Goal: Task Accomplishment & Management: Manage account settings

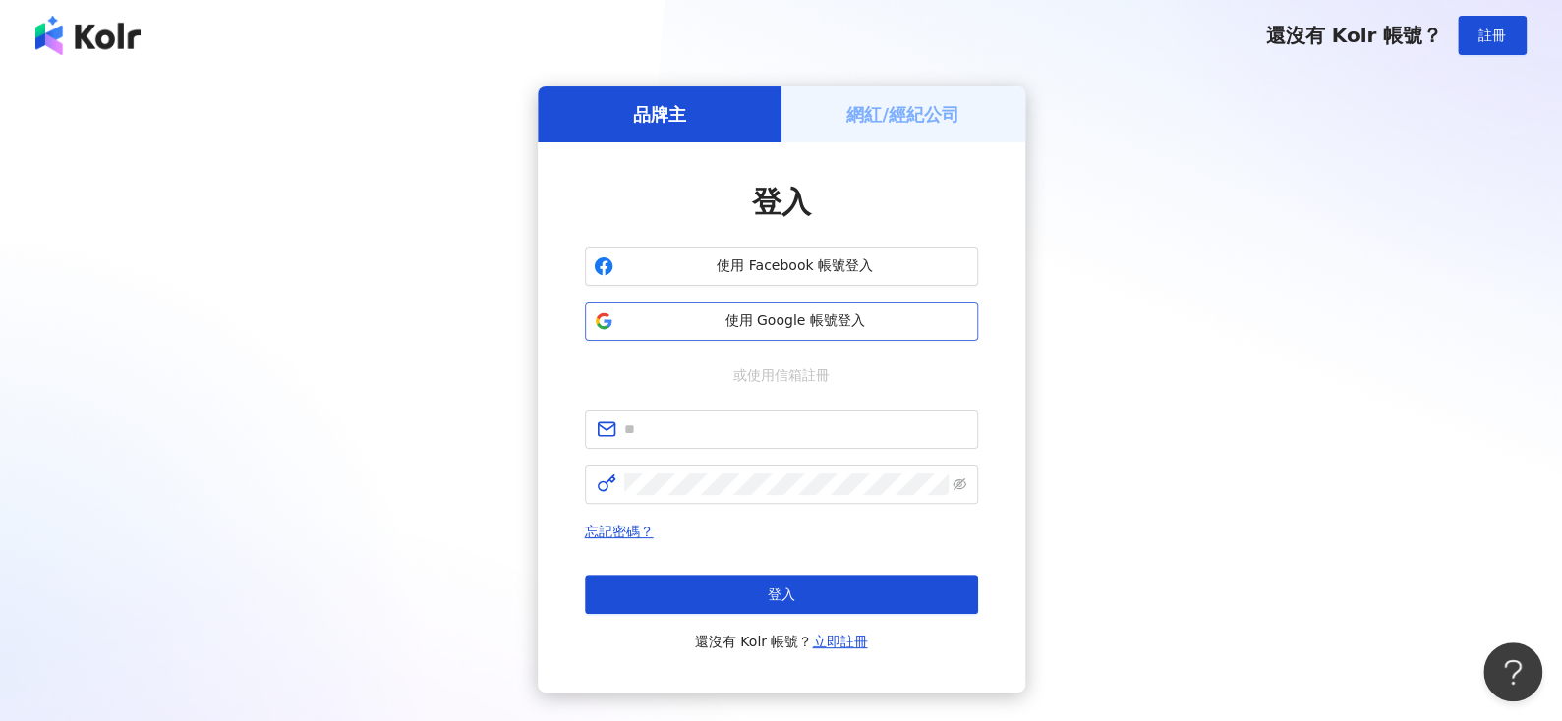
click at [614, 302] on button "使用 Google 帳號登入" at bounding box center [781, 321] width 393 height 39
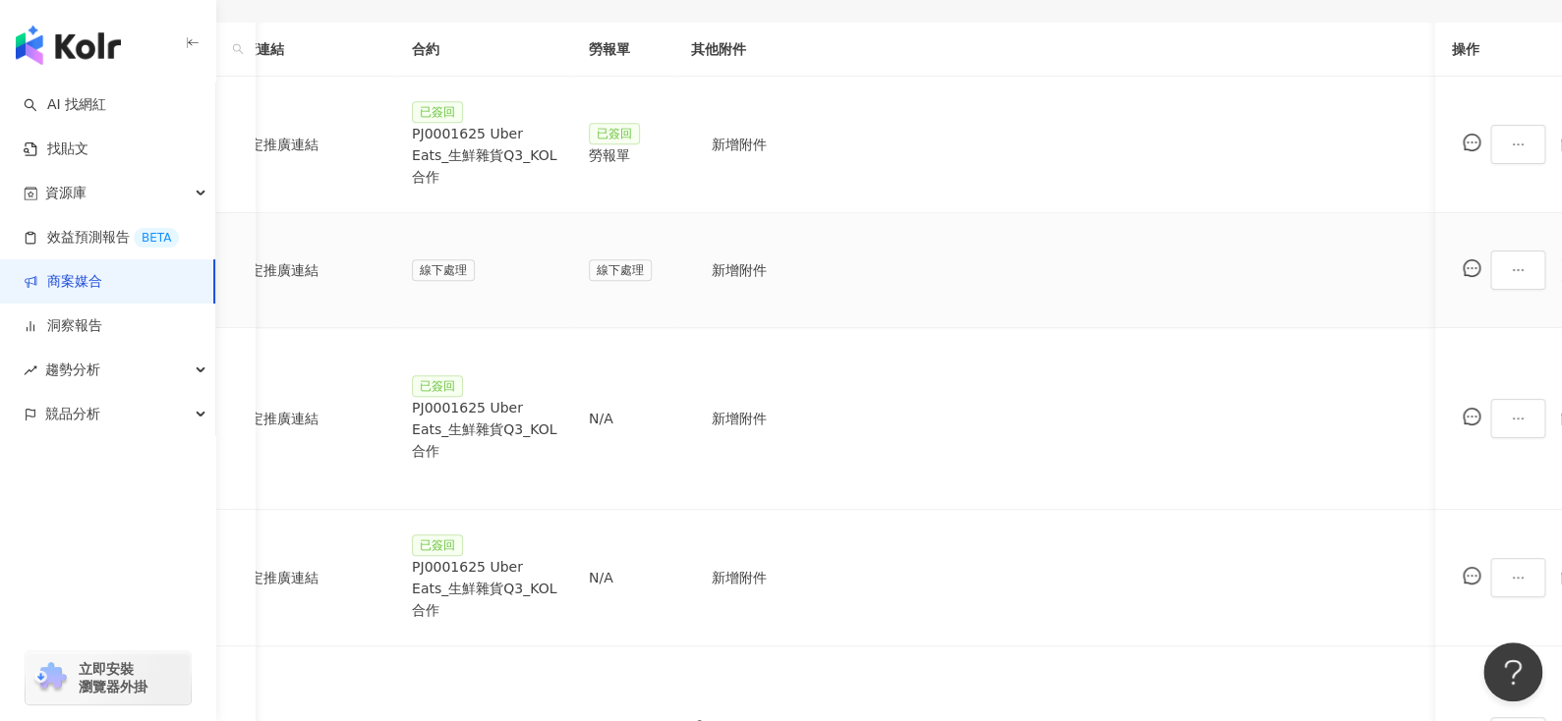
scroll to position [0, 421]
click at [554, 150] on div "PJ0001625 Uber Eats_生鮮雜貨Q3_KOL合作" at bounding box center [481, 155] width 145 height 65
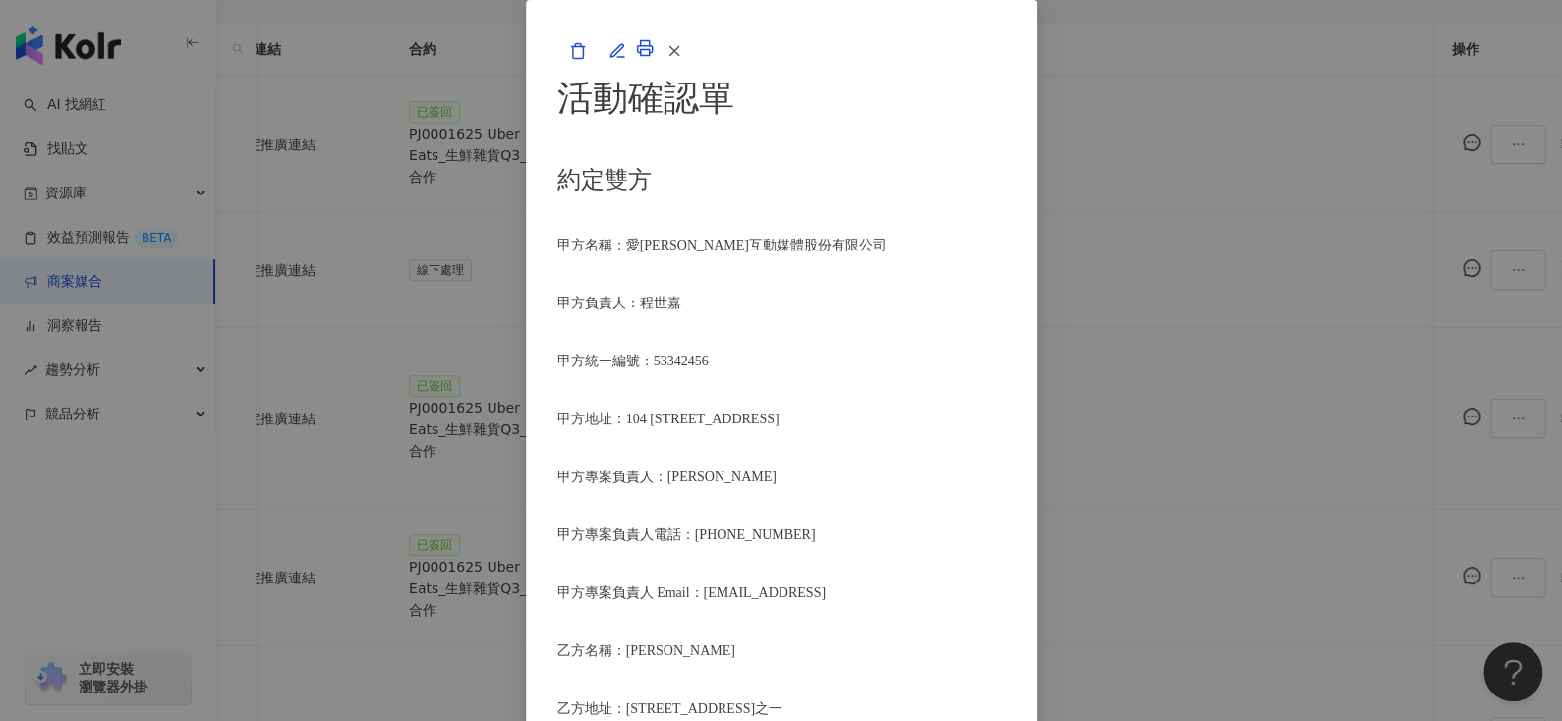
scroll to position [856, 0]
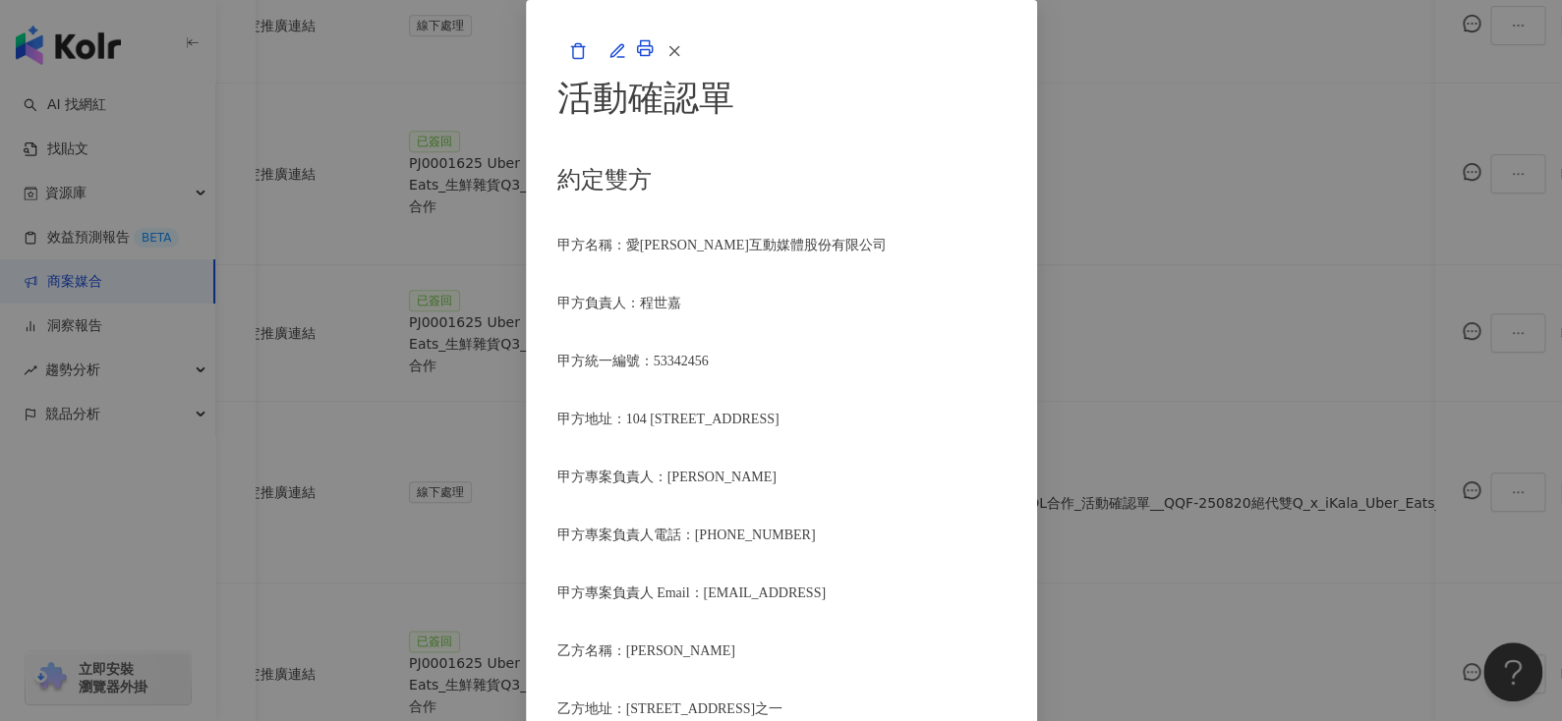
click at [693, 71] on button "button" at bounding box center [673, 50] width 39 height 39
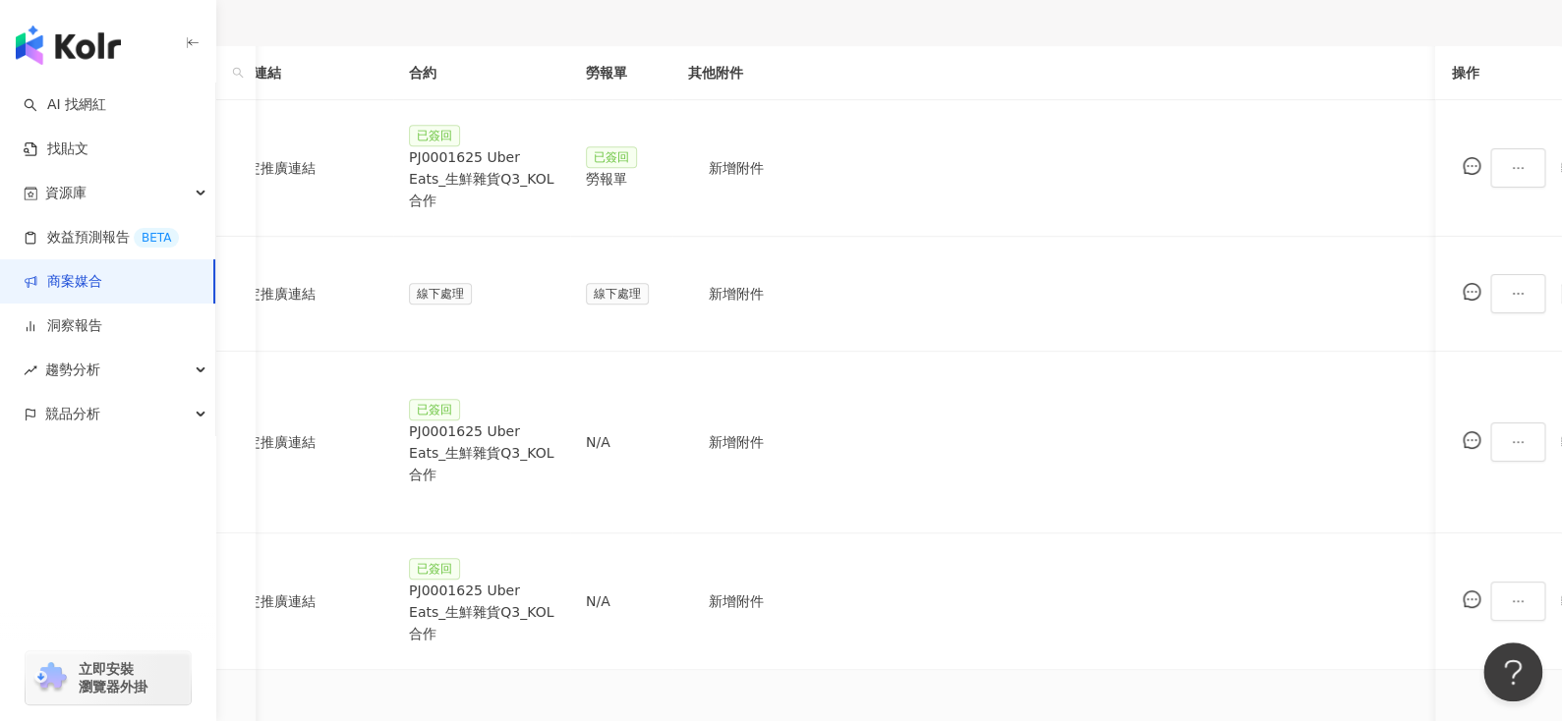
scroll to position [586, 0]
click at [657, 179] on div "勞報單" at bounding box center [621, 181] width 71 height 22
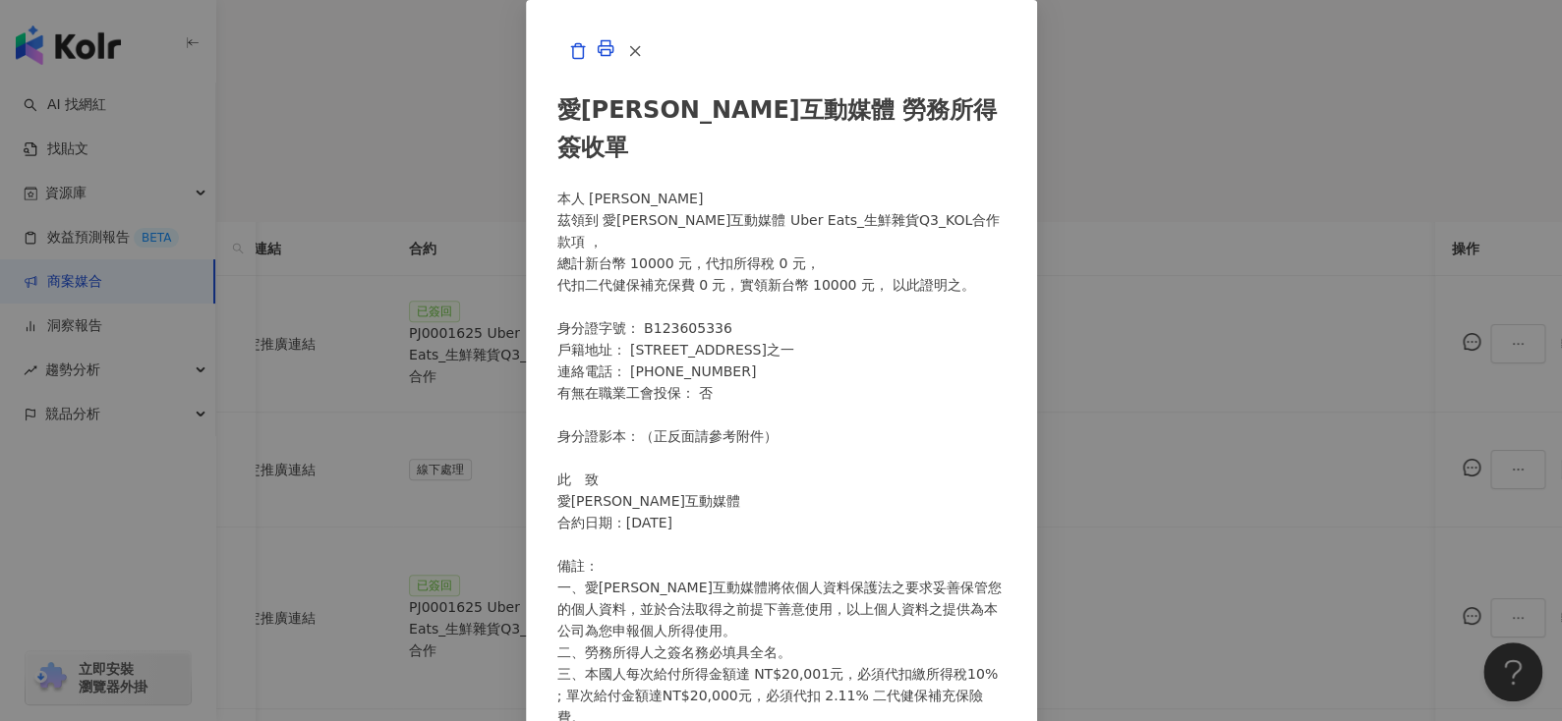
scroll to position [411, 0]
drag, startPoint x: 427, startPoint y: 254, endPoint x: 508, endPoint y: 244, distance: 82.2
click at [557, 244] on div "愛[PERSON_NAME]互動媒體 勞務所得簽收單 本人 [PERSON_NAME]領到 愛[PERSON_NAME]互動媒體 Uber Eats_生鮮雜貨…" at bounding box center [781, 477] width 448 height 813
drag, startPoint x: 432, startPoint y: 246, endPoint x: 493, endPoint y: 246, distance: 61.9
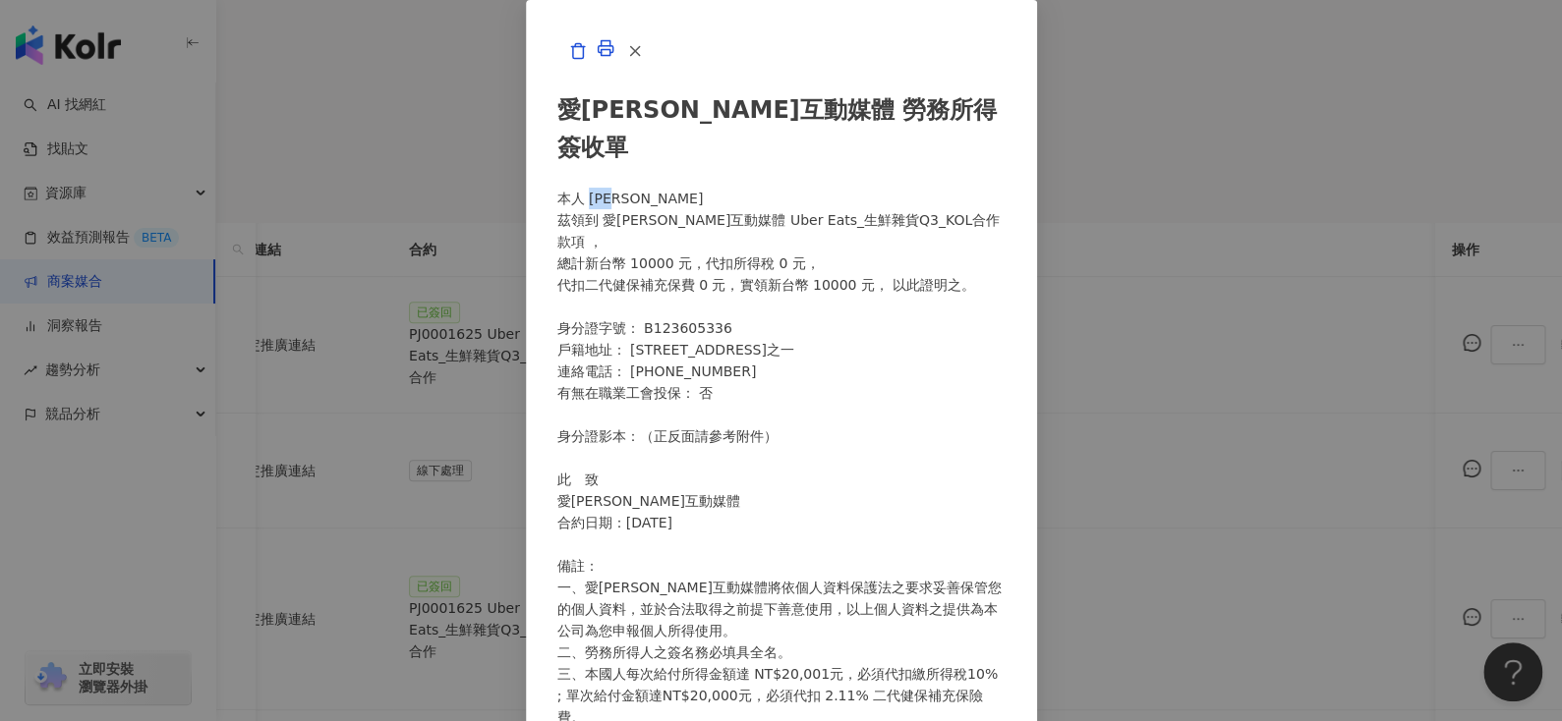
click at [557, 246] on div "愛[PERSON_NAME]互動媒體 勞務所得簽收單 本人 [PERSON_NAME]領到 愛[PERSON_NAME]互動媒體 Uber Eats_生鮮雜貨…" at bounding box center [781, 477] width 448 height 813
copy div "[PERSON_NAME]"
click at [644, 60] on icon "button" at bounding box center [635, 51] width 18 height 18
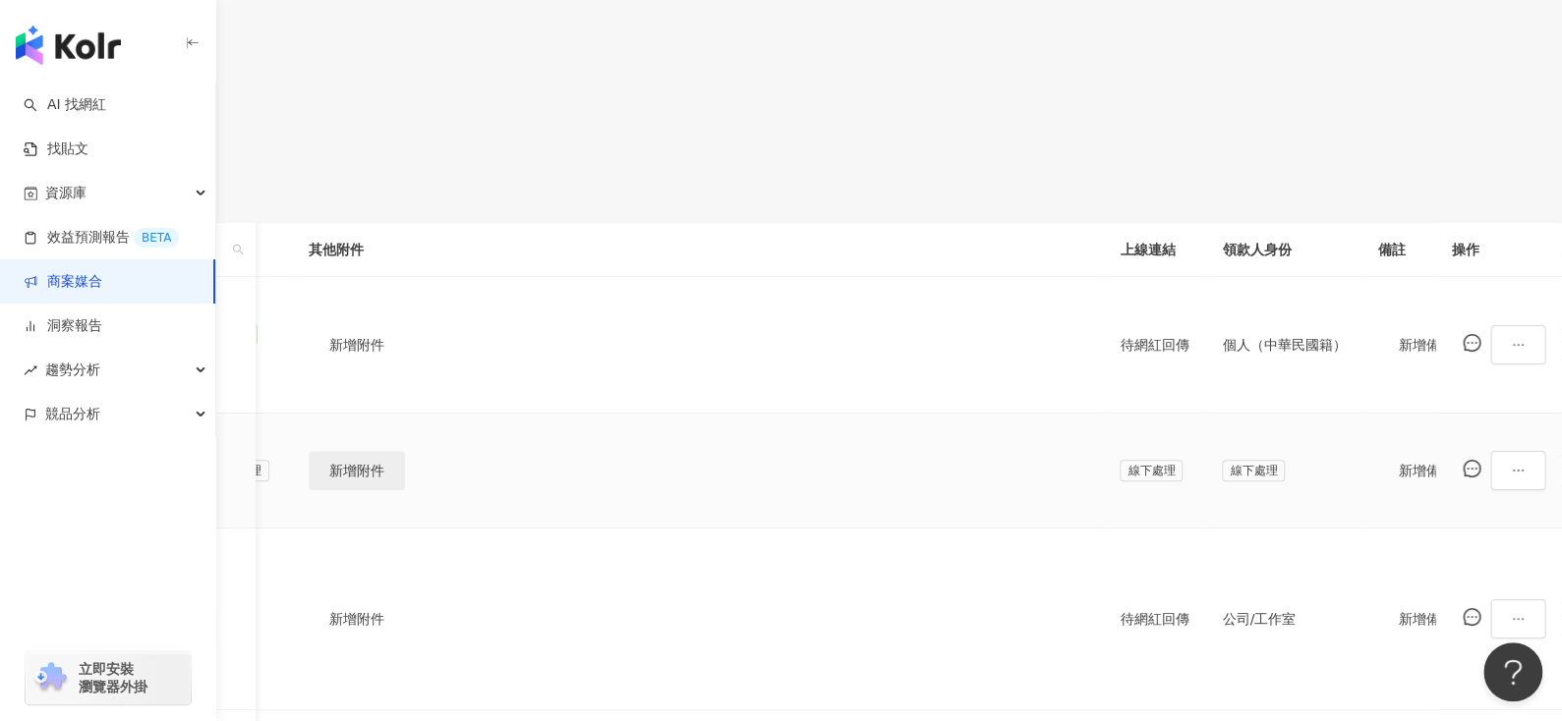
scroll to position [0, 883]
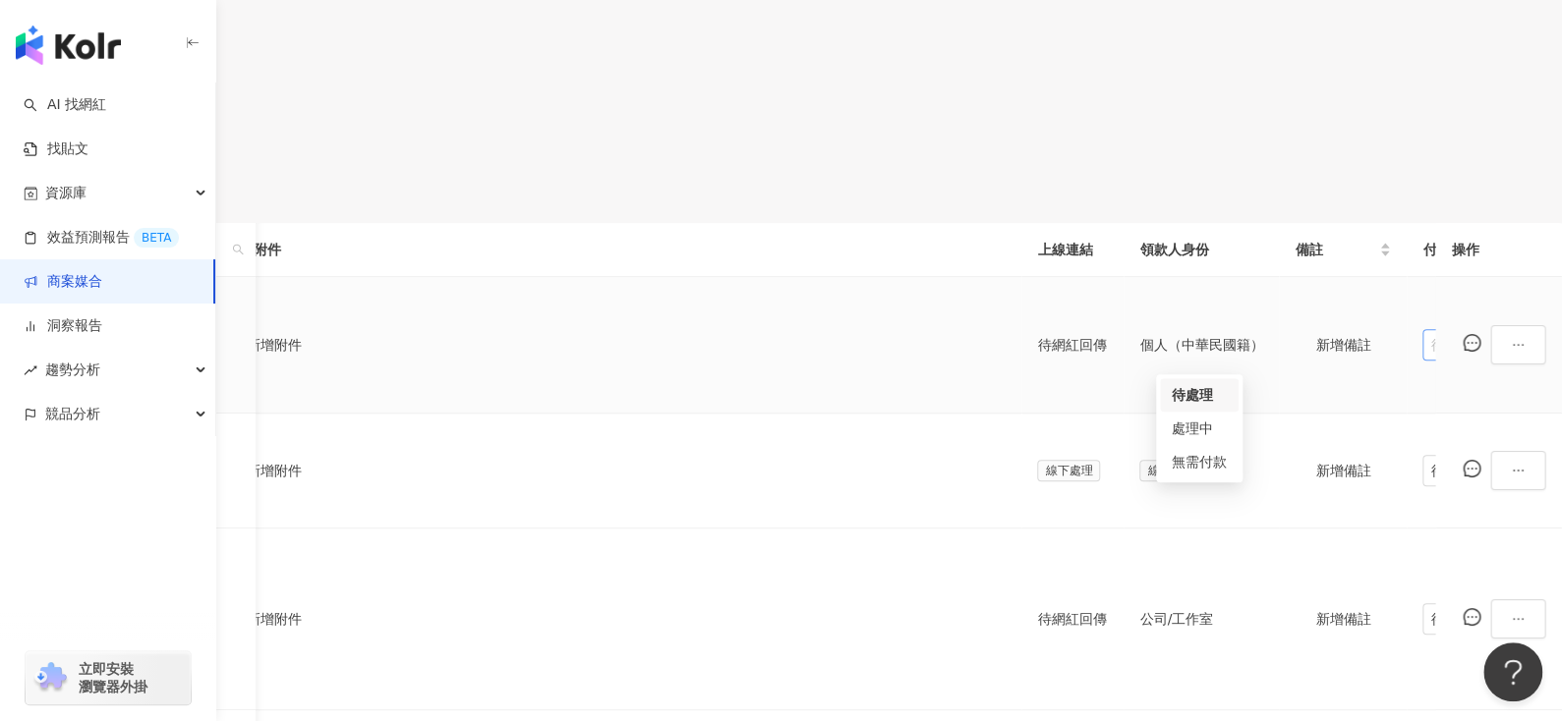
click at [1430, 352] on span "待處理" at bounding box center [1461, 344] width 62 height 29
click at [1191, 424] on div "處理中" at bounding box center [1199, 429] width 55 height 22
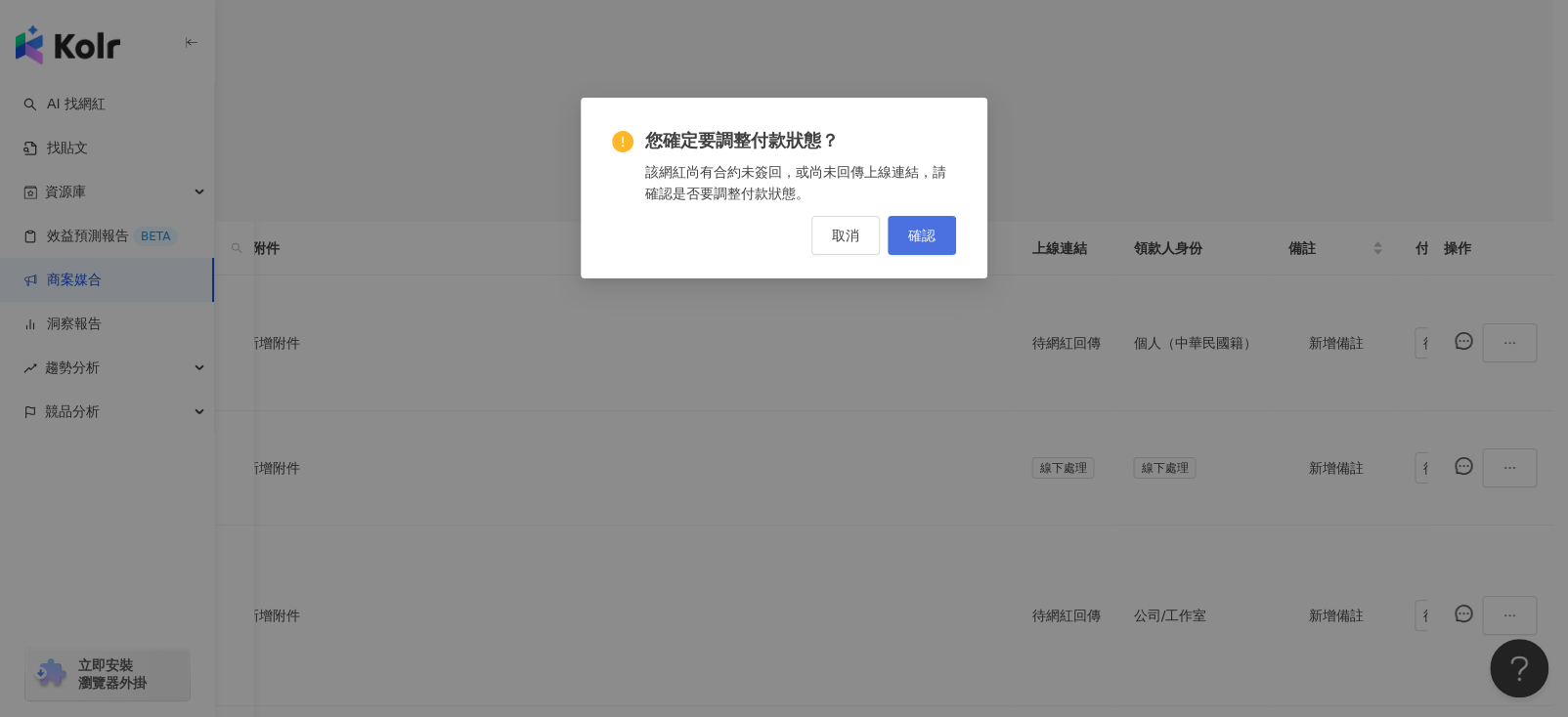
click at [918, 242] on span "確認" at bounding box center [922, 236] width 28 height 16
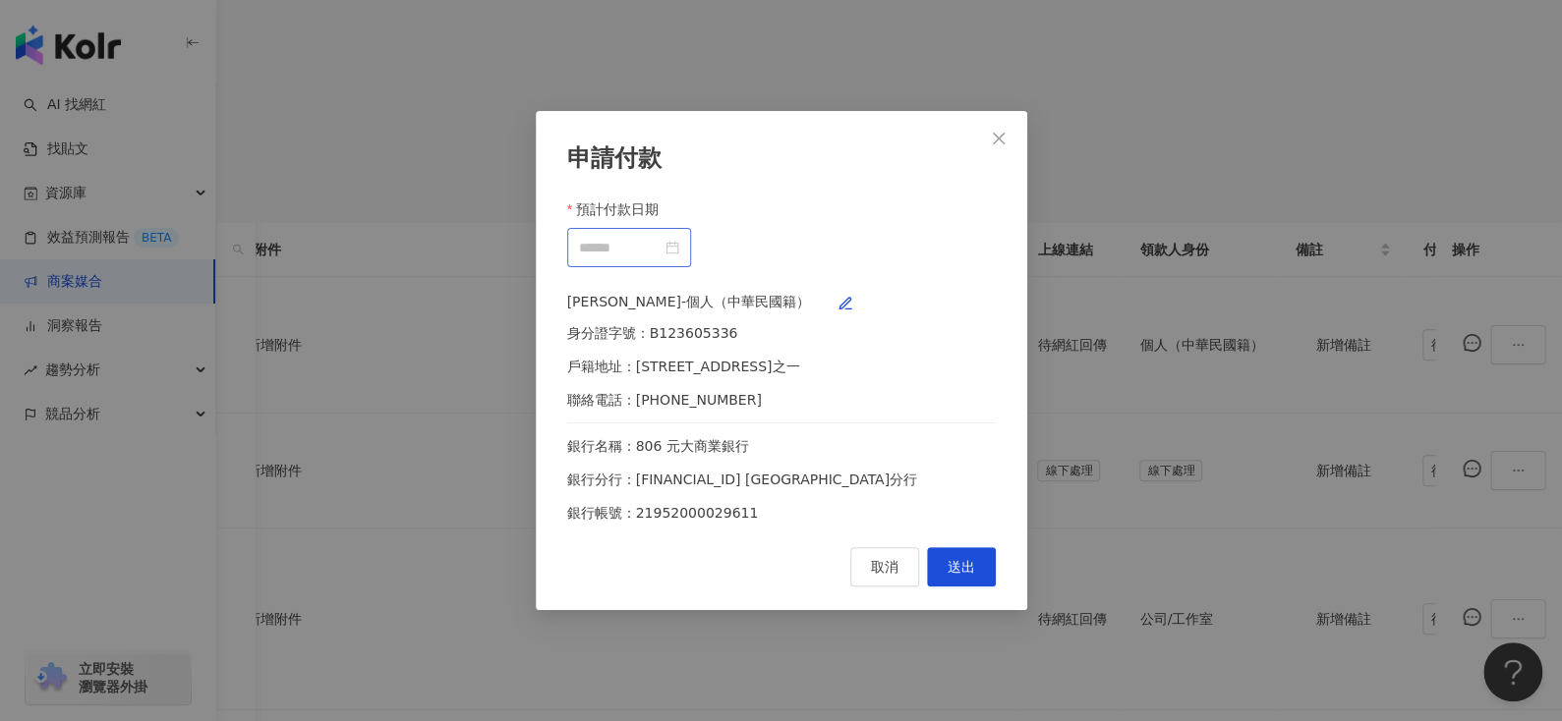
click at [679, 237] on div at bounding box center [629, 248] width 100 height 22
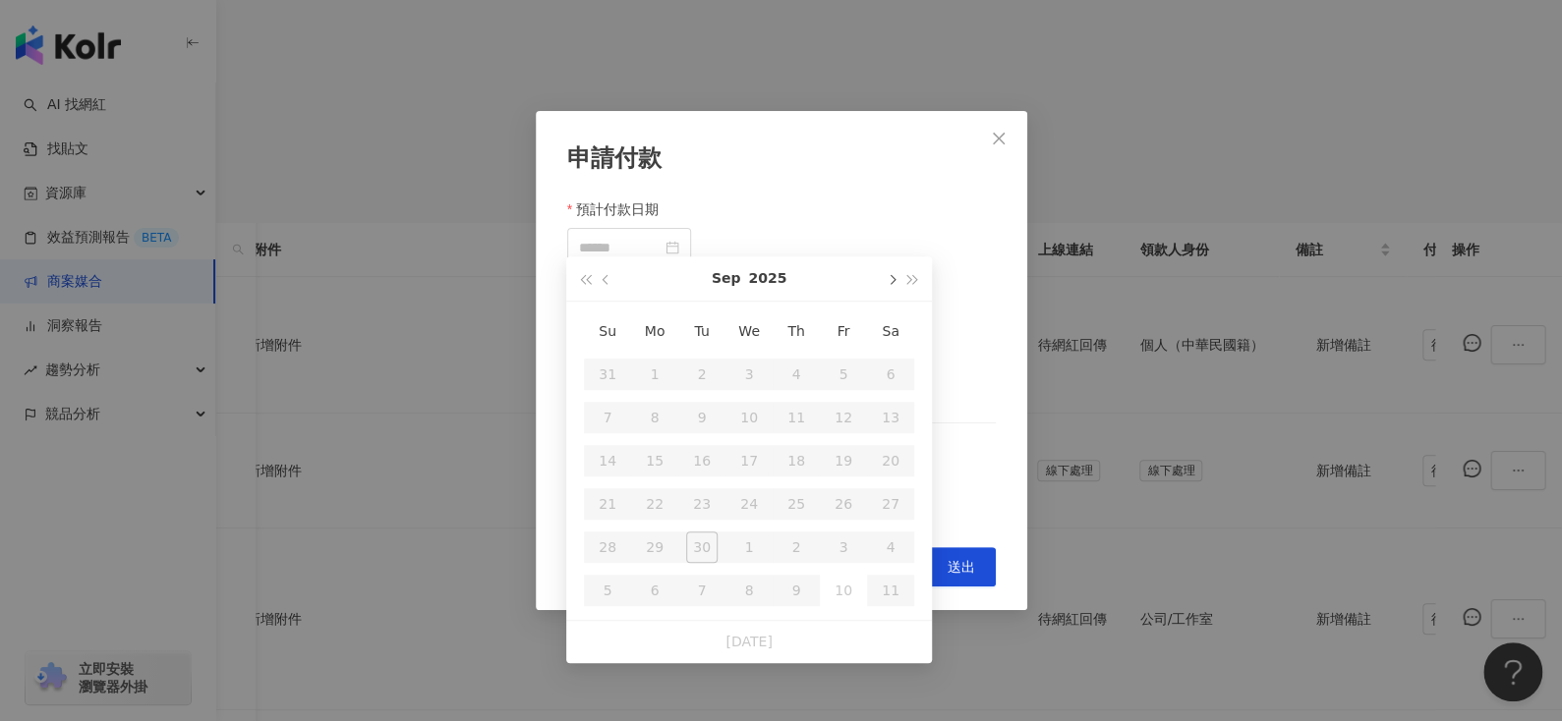
click at [889, 285] on button "button" at bounding box center [891, 279] width 22 height 44
type input "**********"
click at [834, 509] on div "24" at bounding box center [843, 504] width 31 height 31
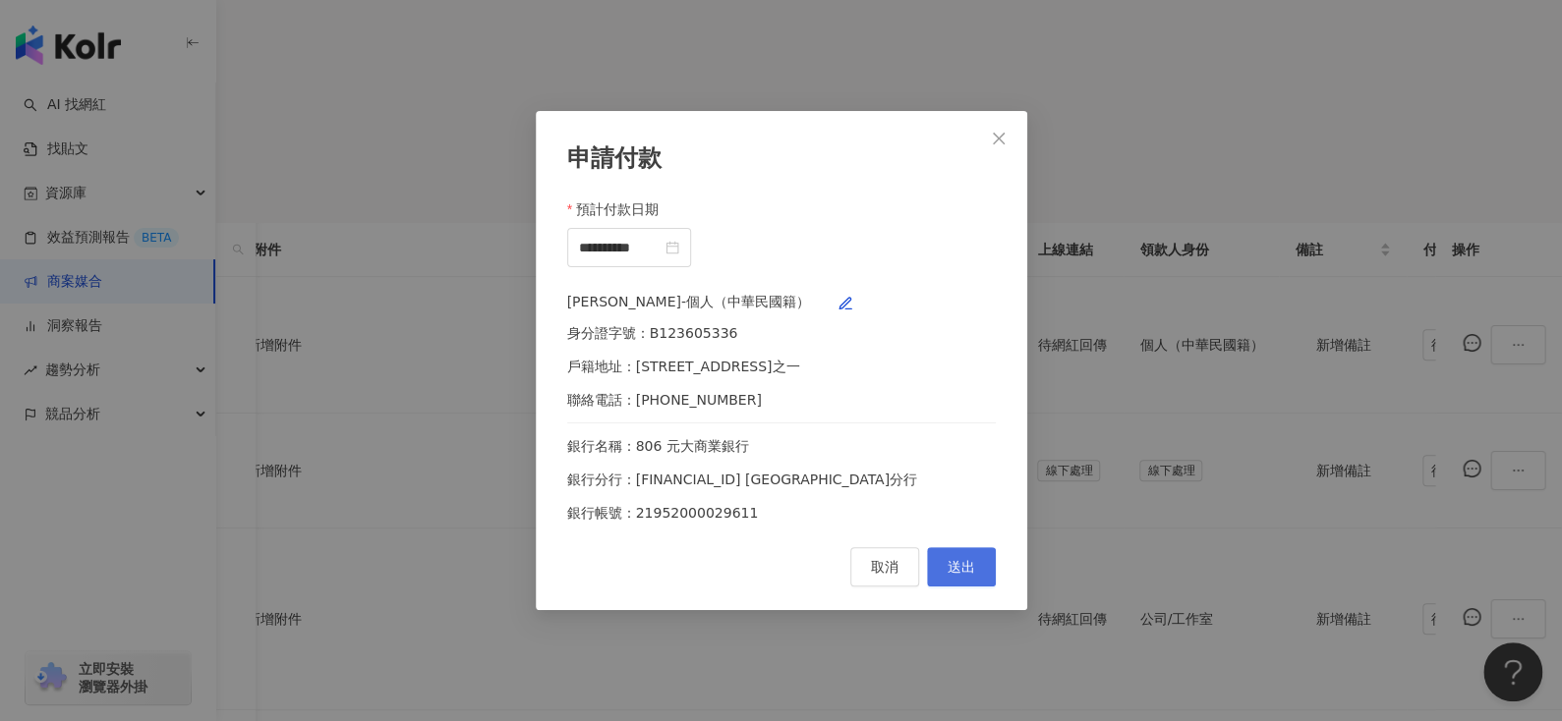
click at [965, 587] on button "送出" at bounding box center [961, 567] width 69 height 39
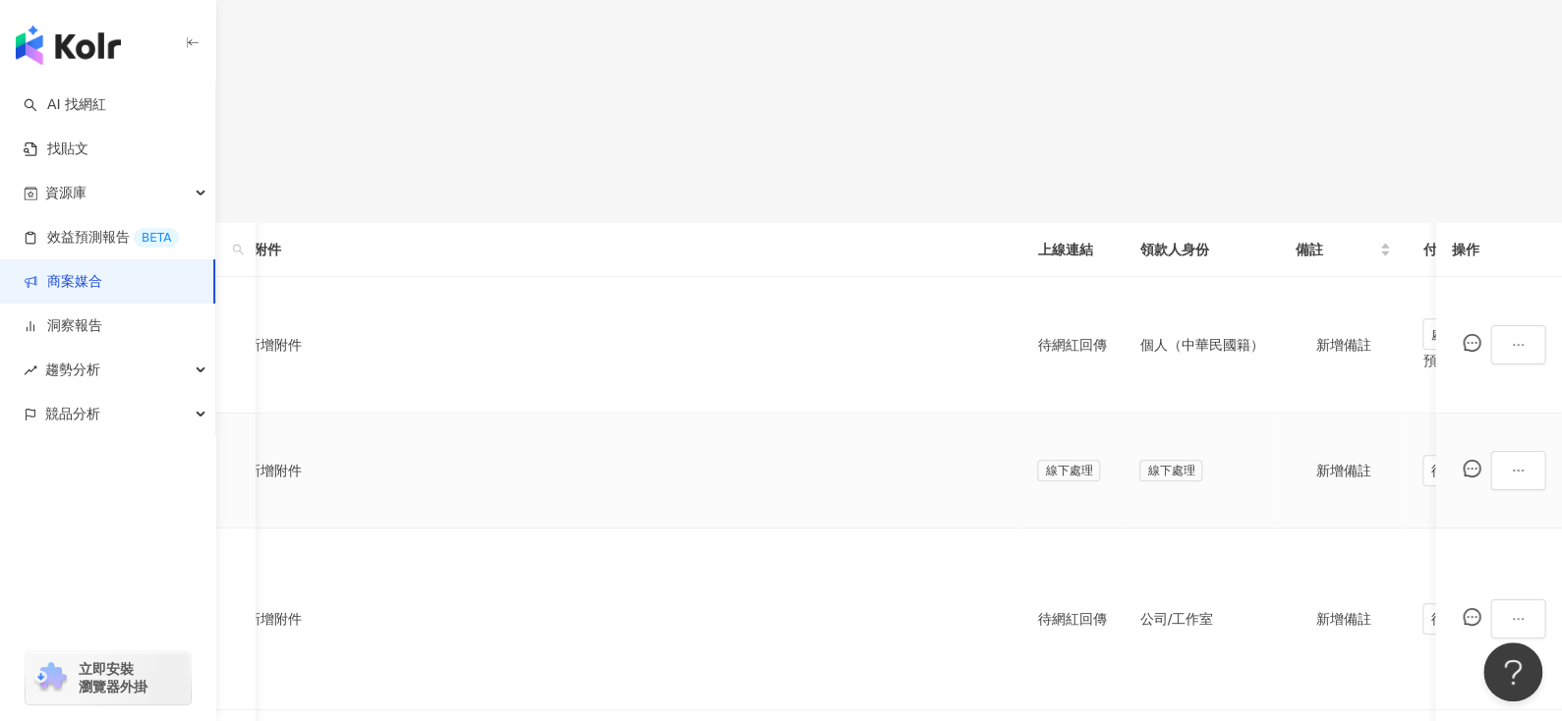
scroll to position [0, 406]
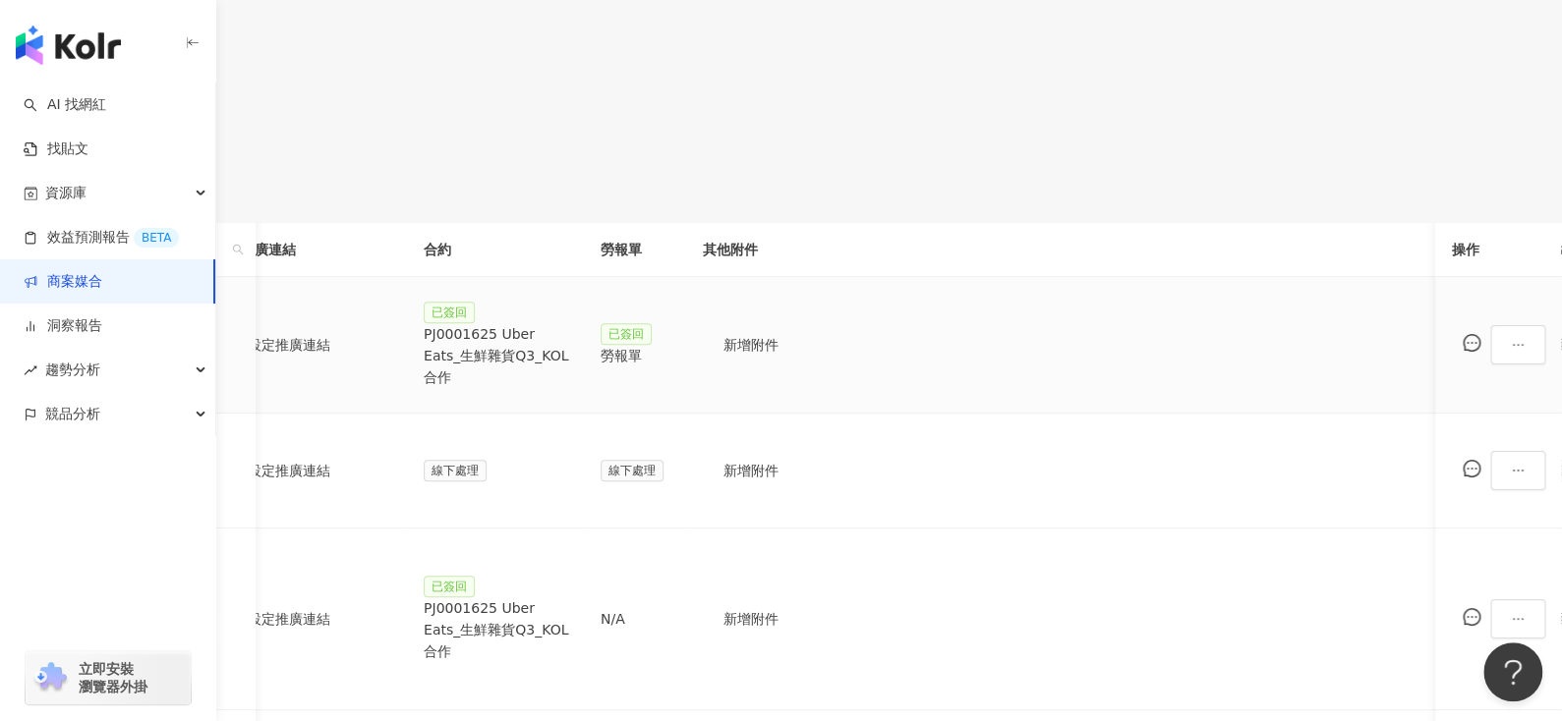
click at [671, 353] on div "勞報單" at bounding box center [636, 356] width 71 height 22
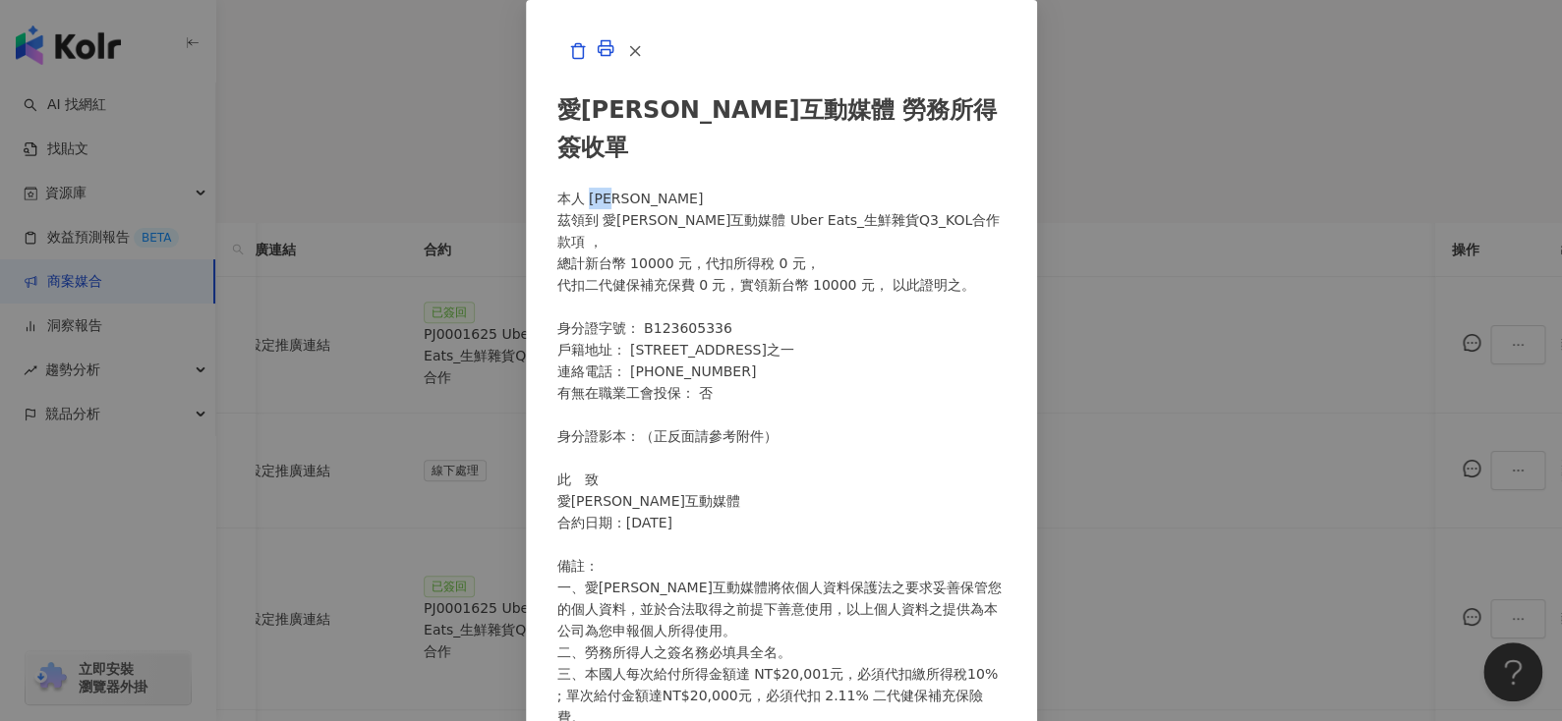
drag, startPoint x: 477, startPoint y: 241, endPoint x: 529, endPoint y: 238, distance: 52.2
click at [557, 238] on div "愛[PERSON_NAME]互動媒體 勞務所得簽收單 本人 [PERSON_NAME]領到 愛[PERSON_NAME]互動媒體 Uber Eats_生鮮雜貨…" at bounding box center [781, 477] width 448 height 813
copy div "[PERSON_NAME]"
click at [644, 60] on icon "button" at bounding box center [635, 51] width 18 height 18
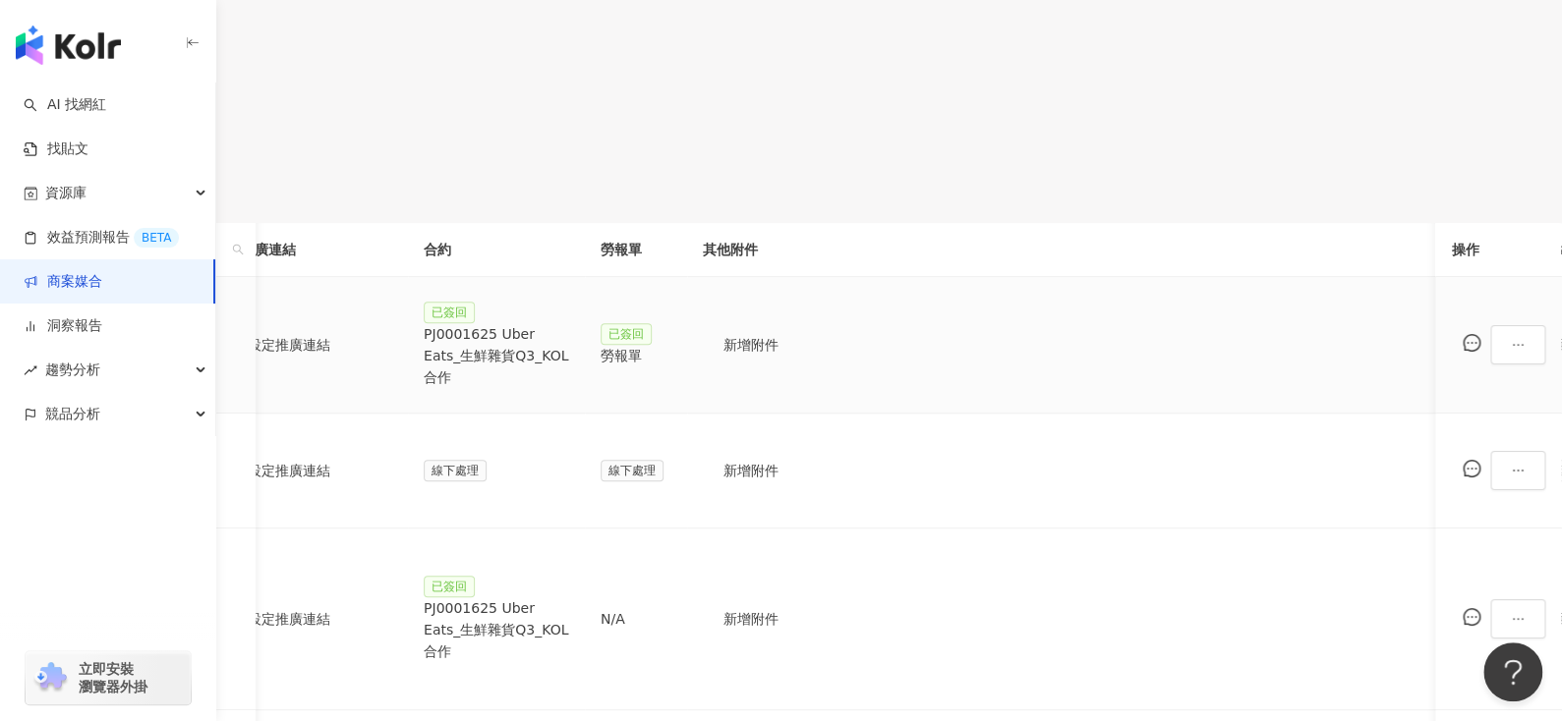
click at [569, 358] on div "PJ0001625 Uber Eats_生鮮雜貨Q3_KOL合作" at bounding box center [496, 355] width 145 height 65
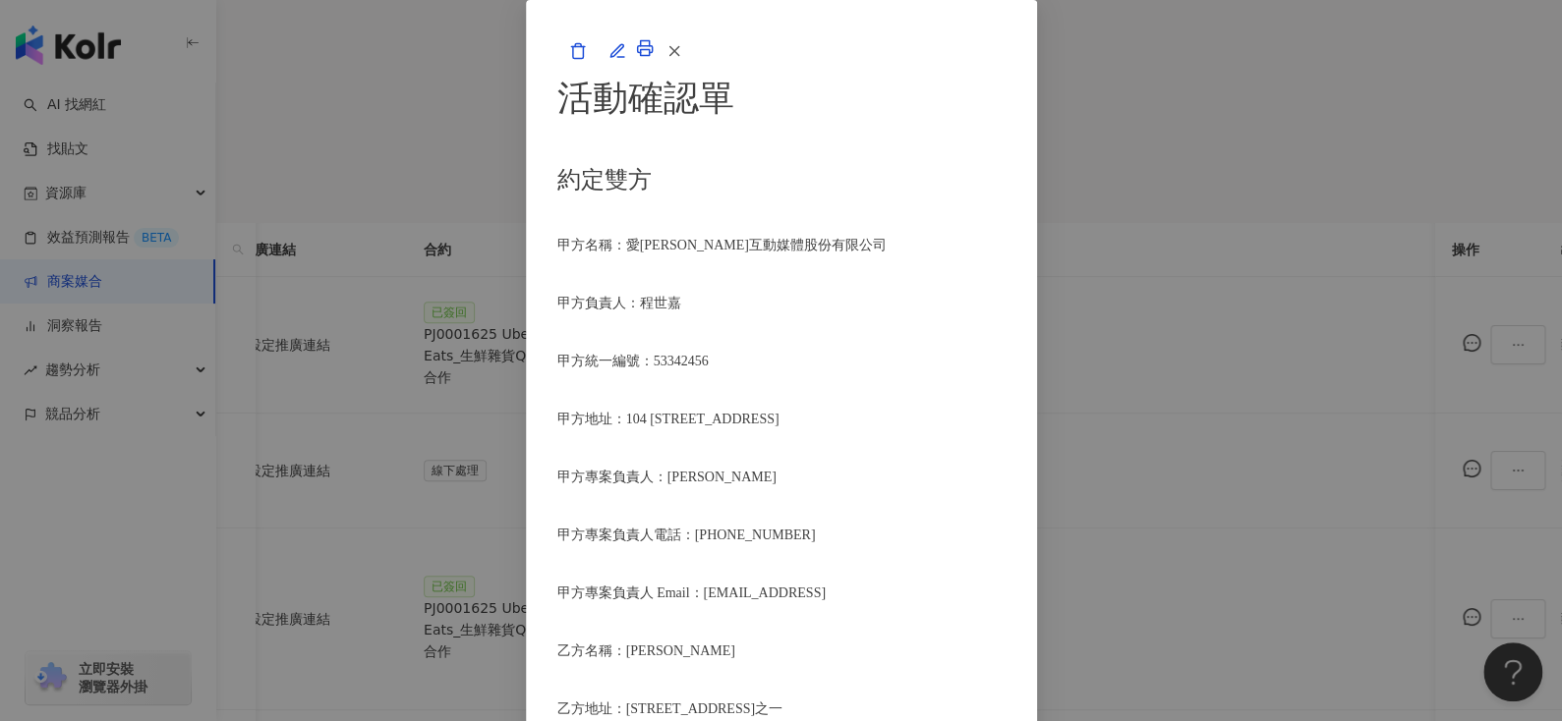
scroll to position [968, 0]
drag, startPoint x: 563, startPoint y: 272, endPoint x: 737, endPoint y: 268, distance: 174.0
copy span "Threads回文一則"
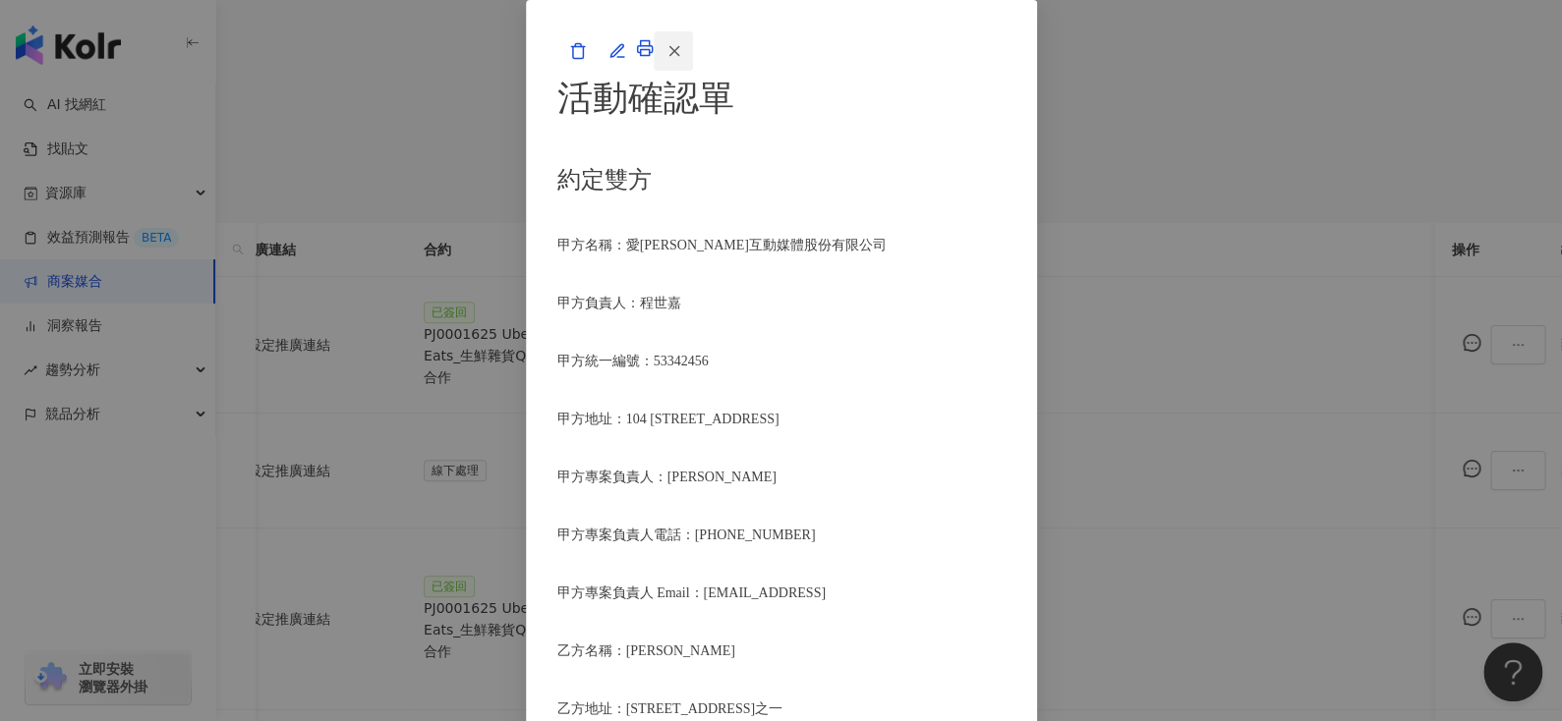
click at [683, 61] on span "button" at bounding box center [674, 50] width 18 height 21
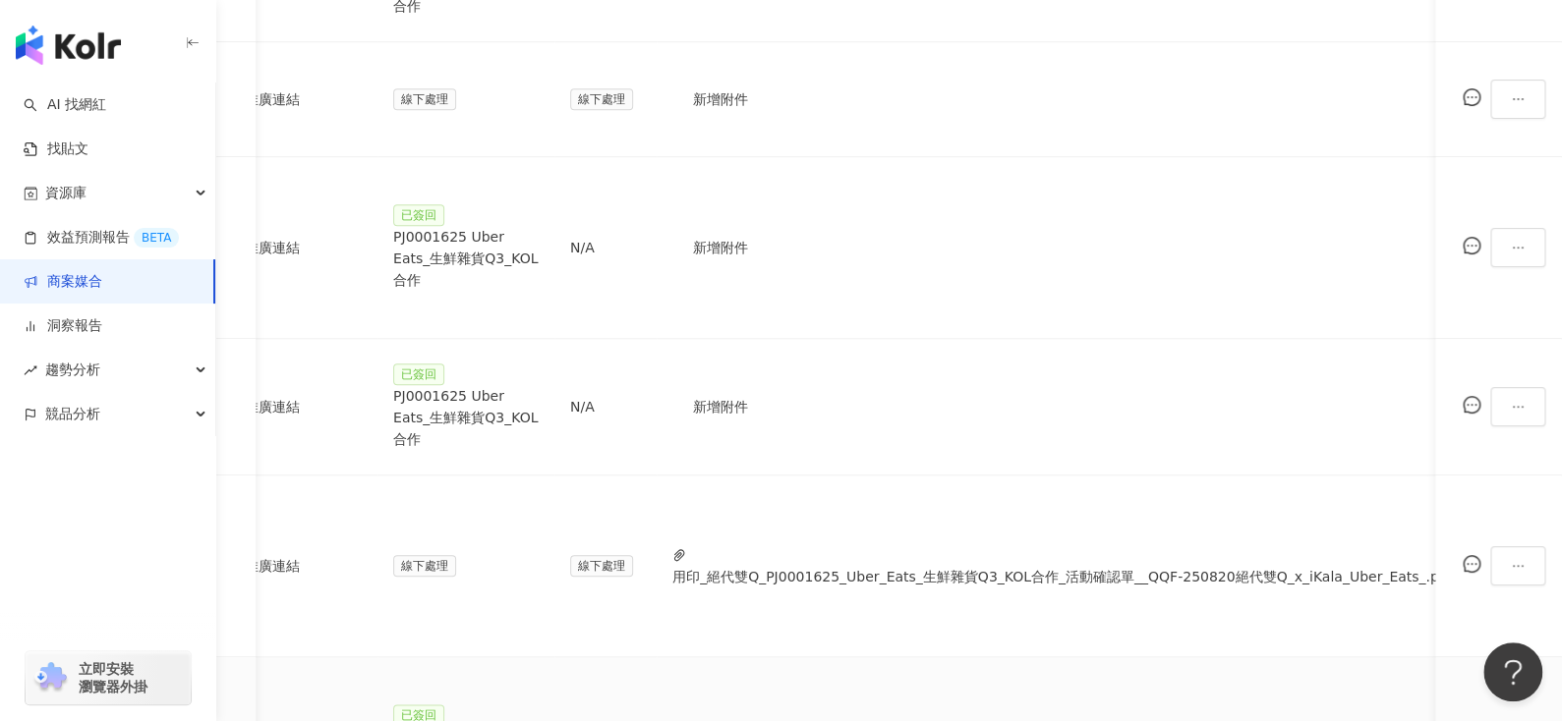
scroll to position [783, 0]
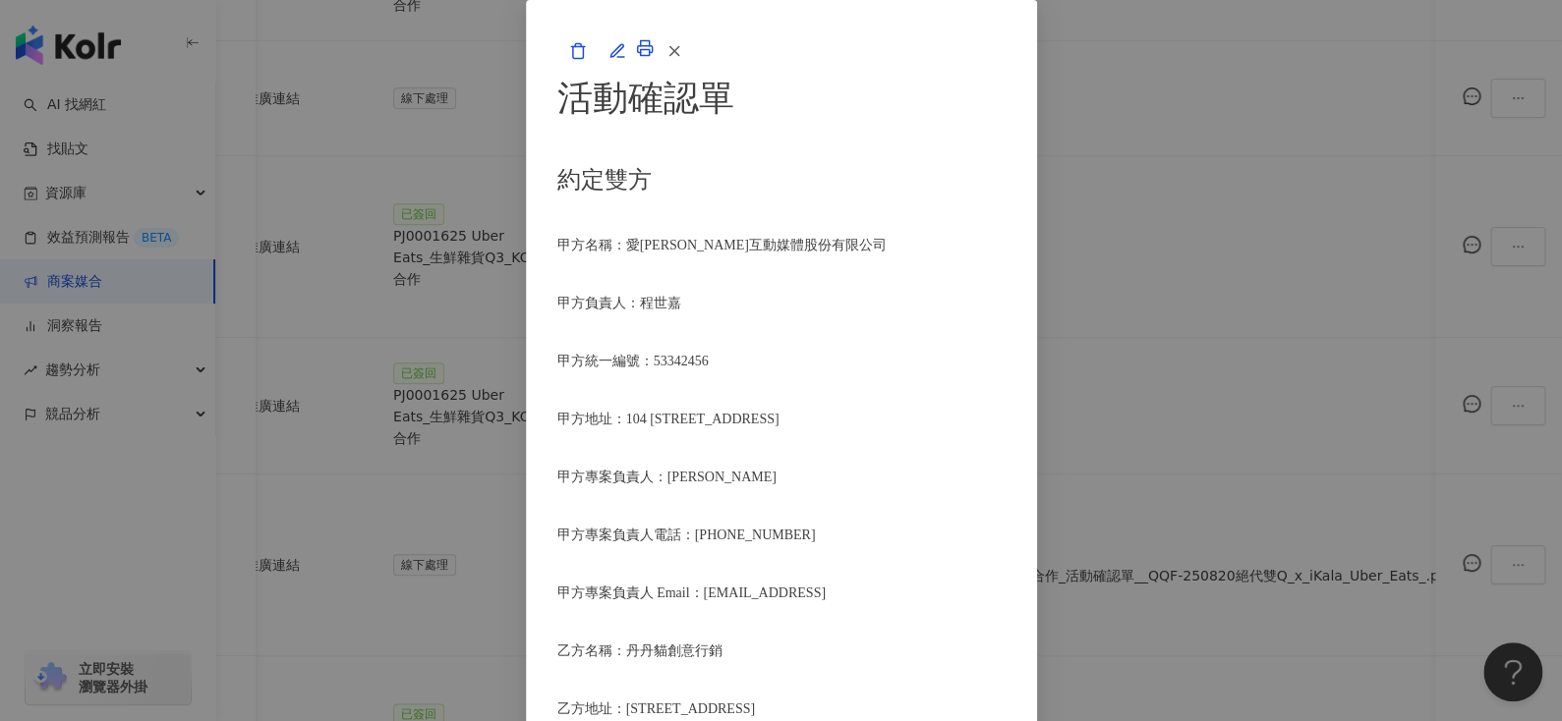
scroll to position [2421, 0]
click at [683, 61] on span "button" at bounding box center [674, 50] width 18 height 21
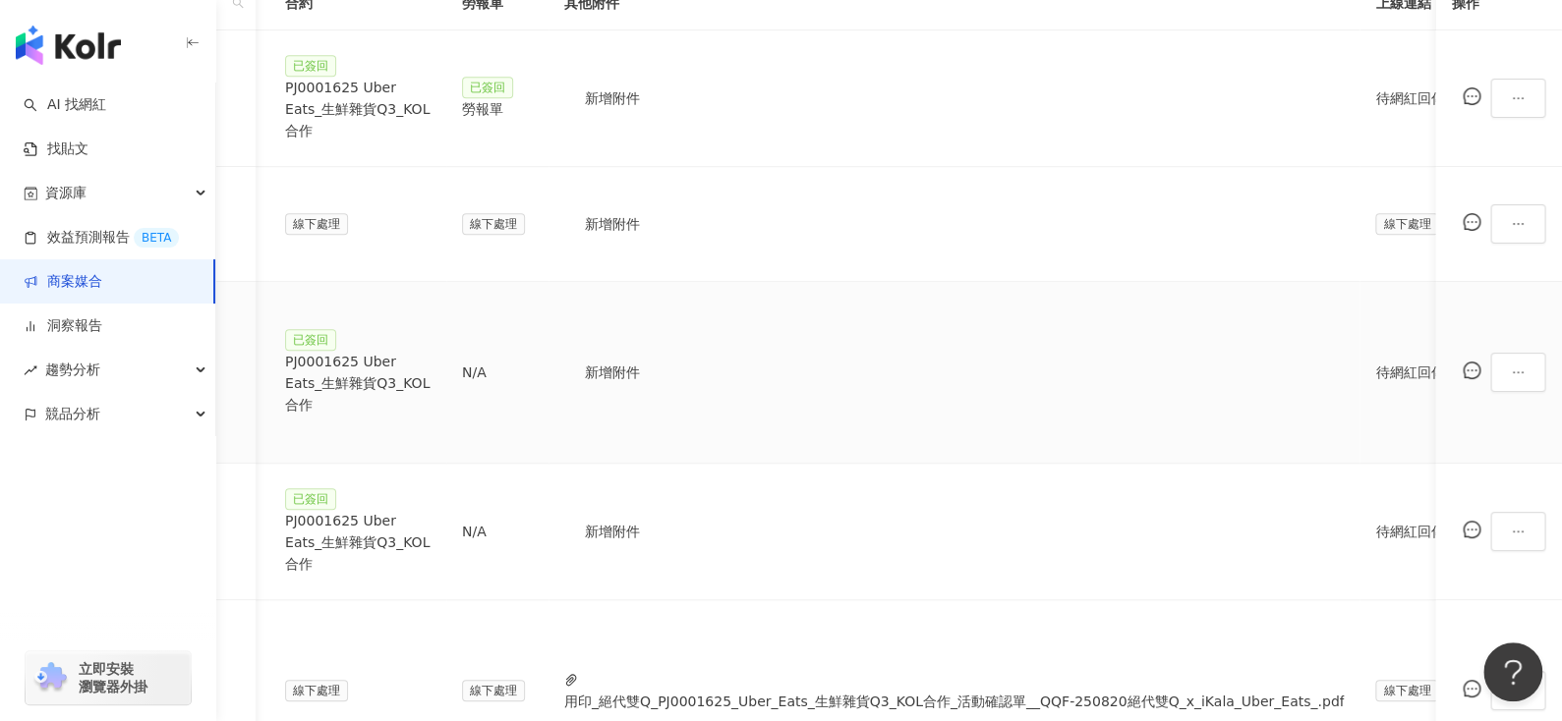
scroll to position [661, 0]
